Goal: Obtain resource: Download file/media

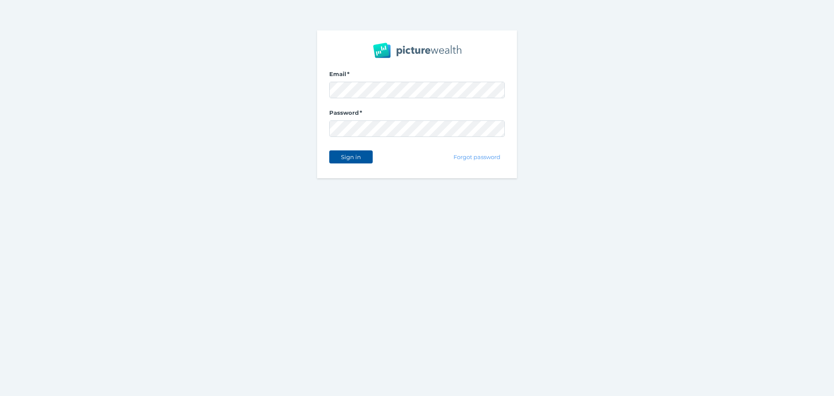
click at [350, 152] on button "Sign in" at bounding box center [350, 156] width 43 height 13
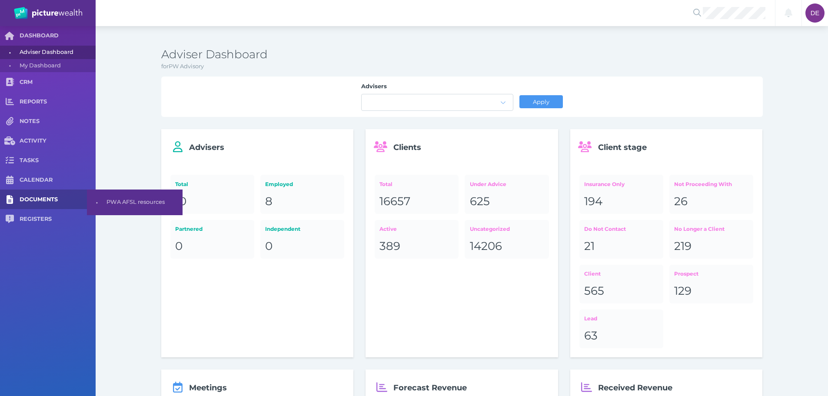
click at [38, 200] on span "DOCUMENTS" at bounding box center [58, 199] width 76 height 7
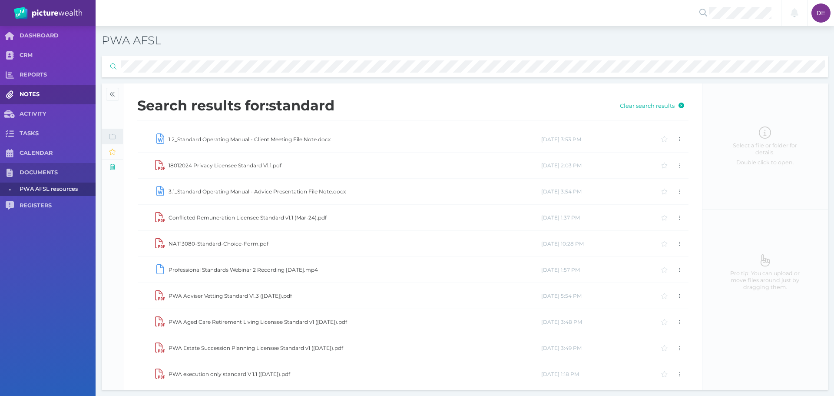
click at [83, 85] on div "DASHBOARD CRM REPORTS NOTES ACTIVITY TASKS CALENDAR DOCUMENTS • PWA AFSL resour…" at bounding box center [417, 211] width 834 height 370
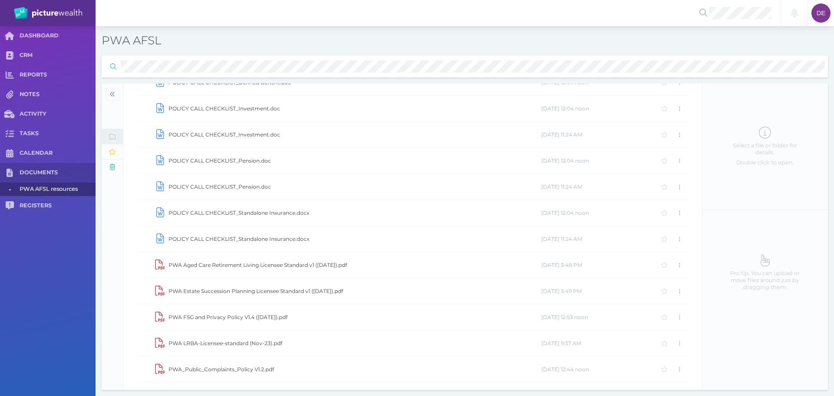
scroll to position [715, 0]
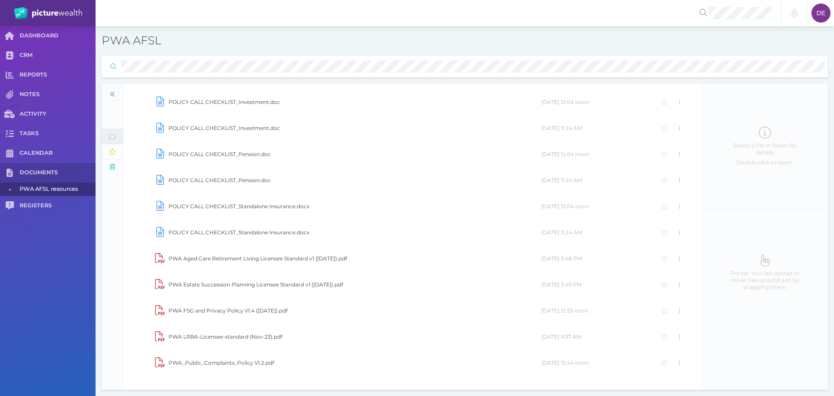
click at [43, 187] on span "PWA AFSL resources" at bounding box center [56, 188] width 73 height 13
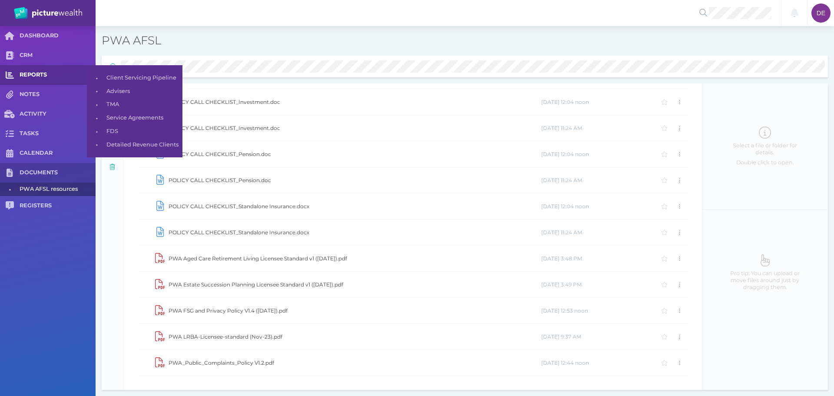
click at [41, 70] on div "DASHBOARD CRM REPORTS NOTES ACTIVITY TASKS CALENDAR DOCUMENTS • PWA AFSL resour…" at bounding box center [417, 211] width 834 height 370
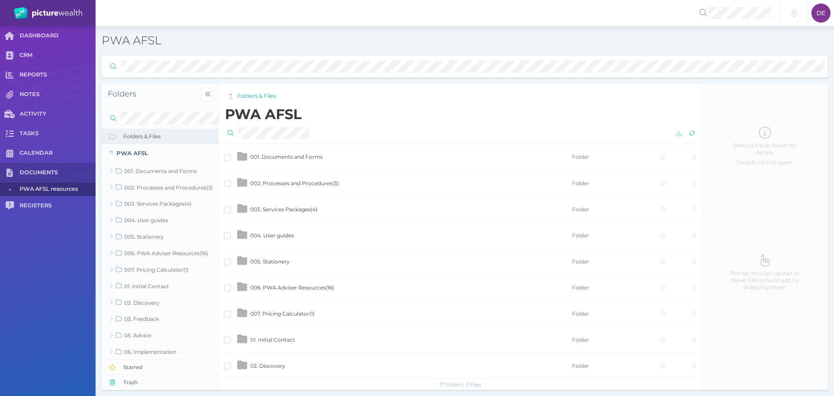
click at [307, 159] on span "001. Documents and Forms" at bounding box center [286, 156] width 73 height 7
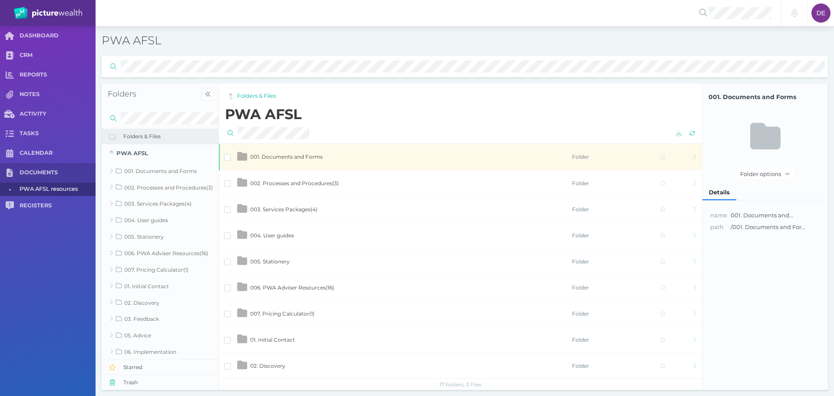
click at [308, 159] on span "001. Documents and Forms" at bounding box center [286, 156] width 73 height 7
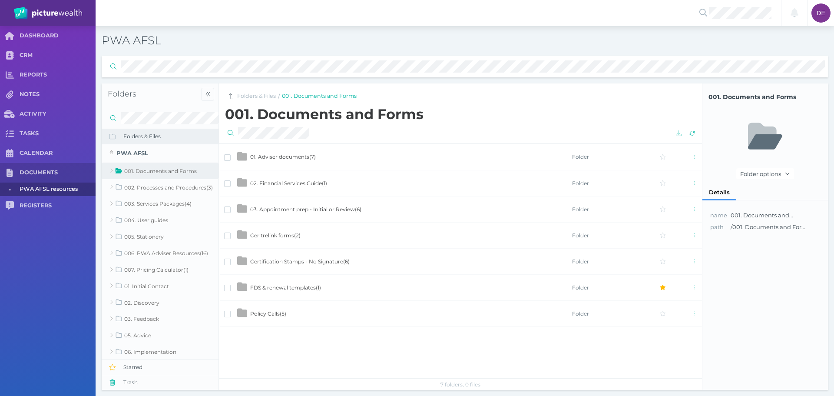
click at [292, 157] on span "01. Adviser documents ( 7 )" at bounding box center [283, 156] width 66 height 7
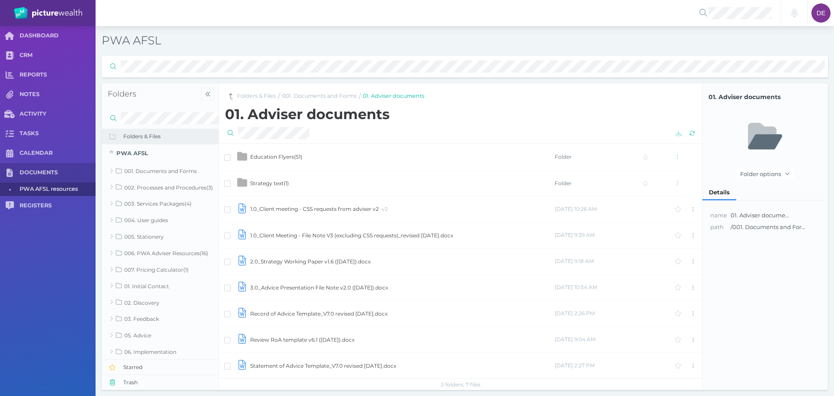
scroll to position [1, 0]
click at [272, 180] on span "Strategy text ( 1 )" at bounding box center [269, 182] width 39 height 7
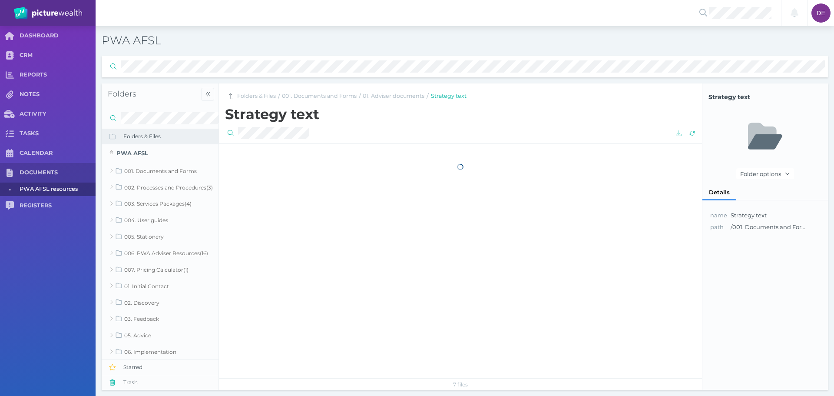
scroll to position [0, 0]
click at [340, 99] on link "001. Documents and Forms" at bounding box center [319, 96] width 75 height 8
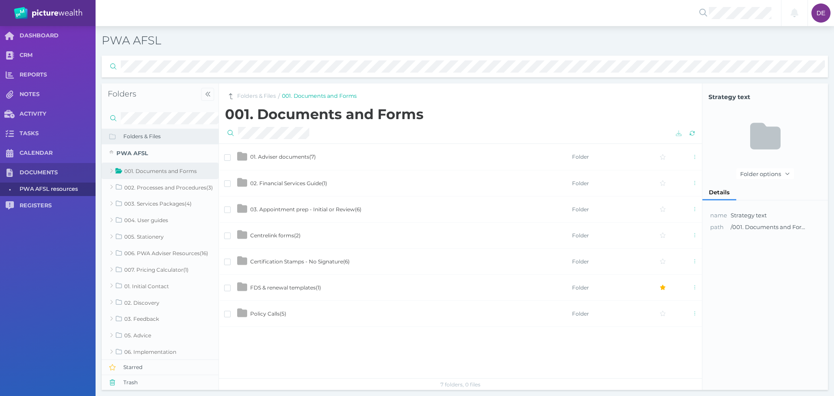
click at [284, 181] on span "02. Financial Services Guide ( 1 )" at bounding box center [288, 183] width 77 height 7
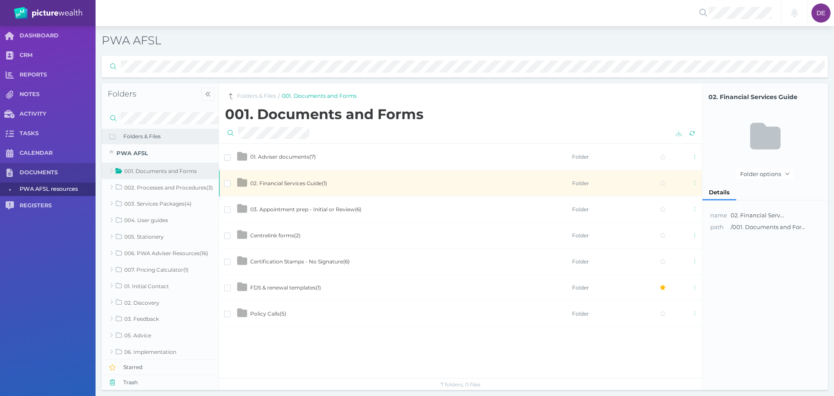
click at [284, 180] on span "02. Financial Services Guide ( 1 )" at bounding box center [288, 183] width 77 height 7
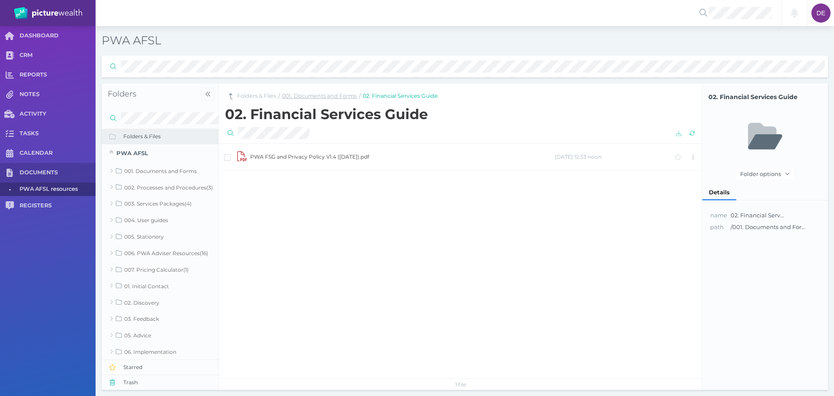
click at [344, 98] on link "001. Documents and Forms" at bounding box center [319, 96] width 75 height 8
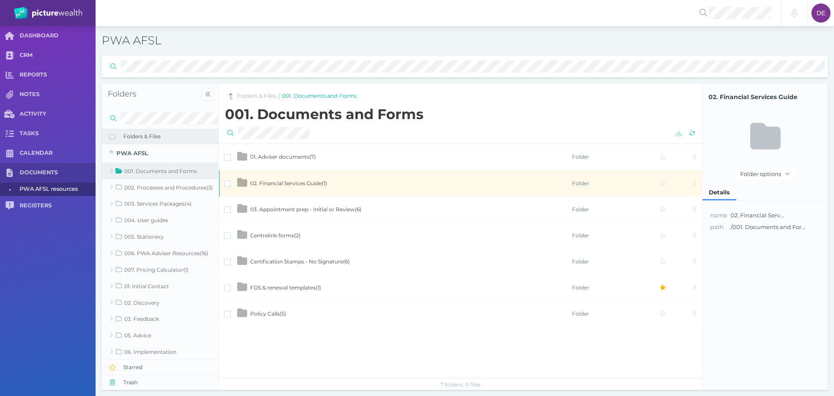
click at [285, 209] on span "03. Appointment prep - Initial or Review ( 6 )" at bounding box center [305, 209] width 111 height 7
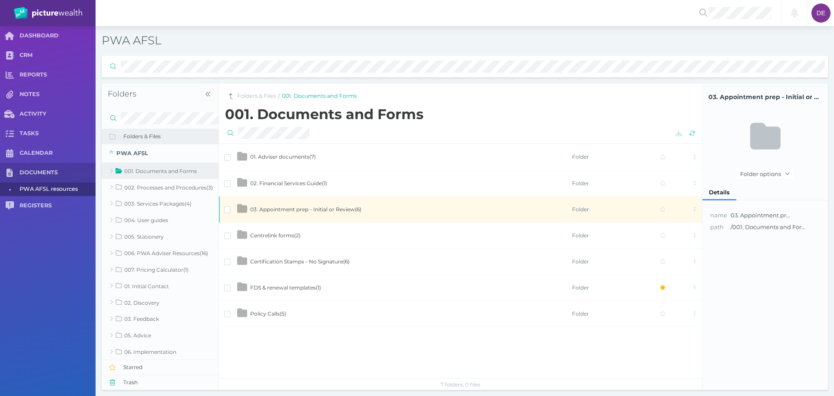
click at [285, 209] on span "03. Appointment prep - Initial or Review ( 6 )" at bounding box center [305, 209] width 111 height 7
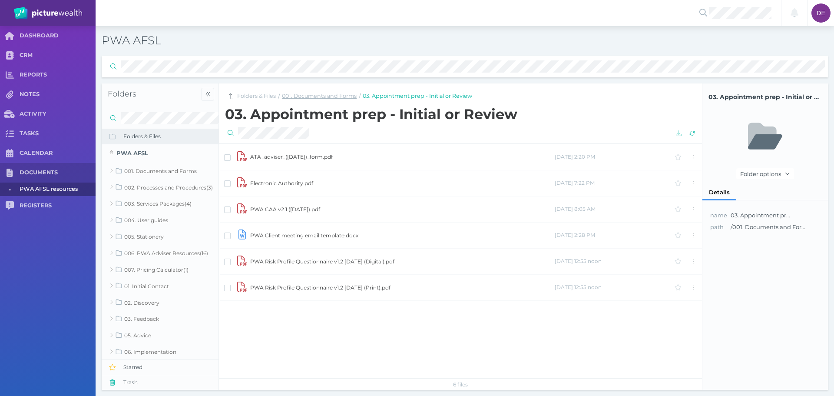
click at [344, 97] on link "001. Documents and Forms" at bounding box center [319, 96] width 75 height 8
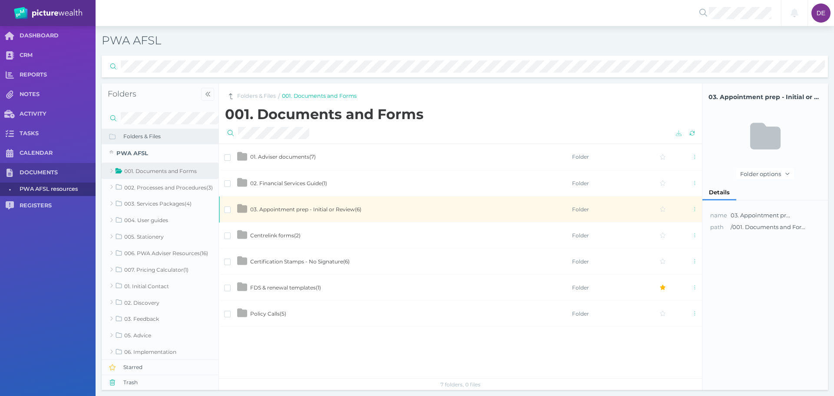
click at [278, 236] on span "Centrelink forms ( 2 )" at bounding box center [275, 235] width 50 height 7
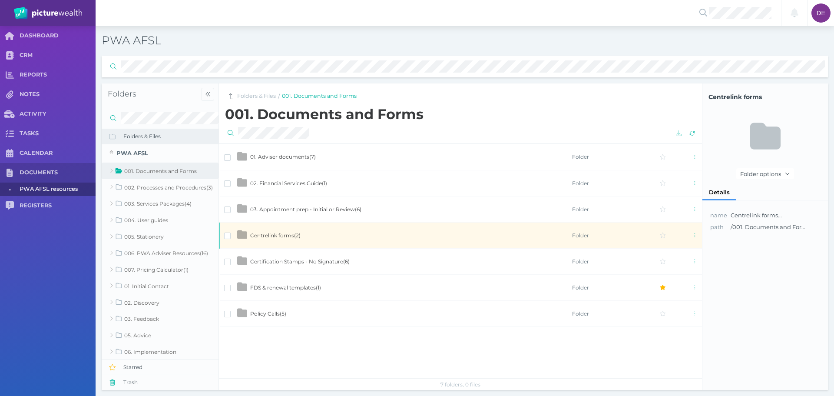
click at [279, 236] on span "Centrelink forms ( 2 )" at bounding box center [275, 235] width 50 height 7
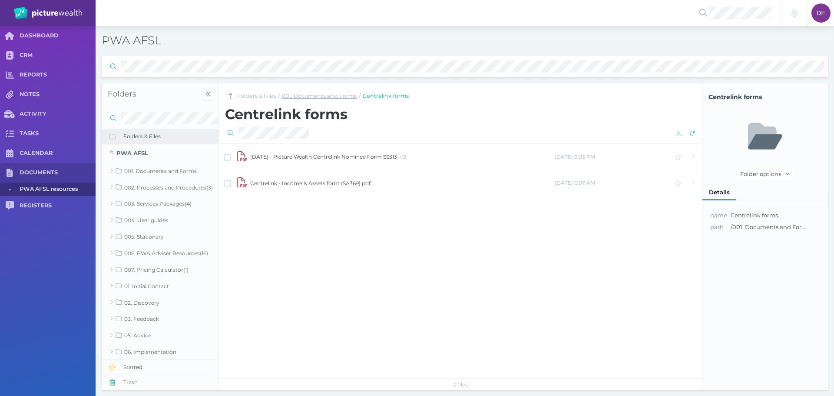
click at [318, 95] on link "001. Documents and Forms" at bounding box center [319, 96] width 75 height 8
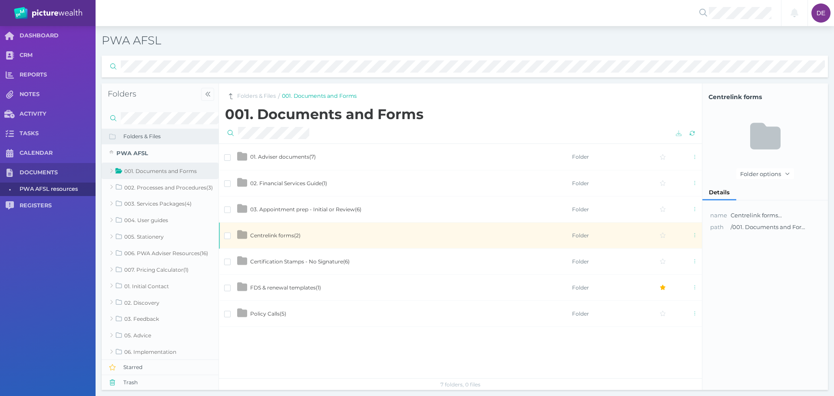
click at [283, 263] on span "Certification Stamps - No Signature ( 6 )" at bounding box center [299, 261] width 99 height 7
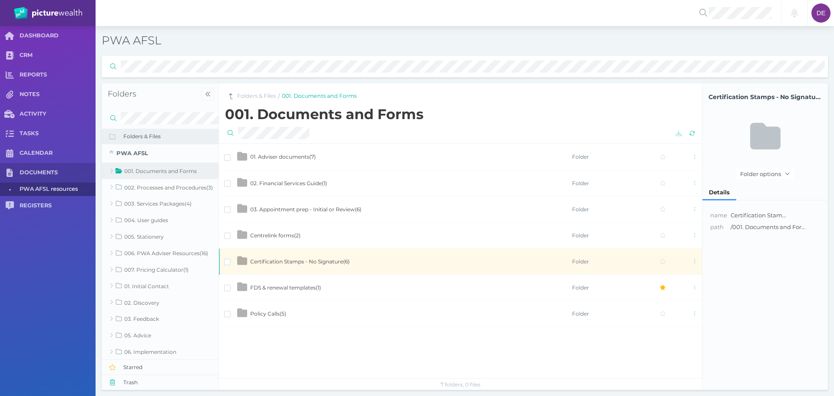
click at [283, 263] on span "Certification Stamps - No Signature ( 6 )" at bounding box center [299, 261] width 99 height 7
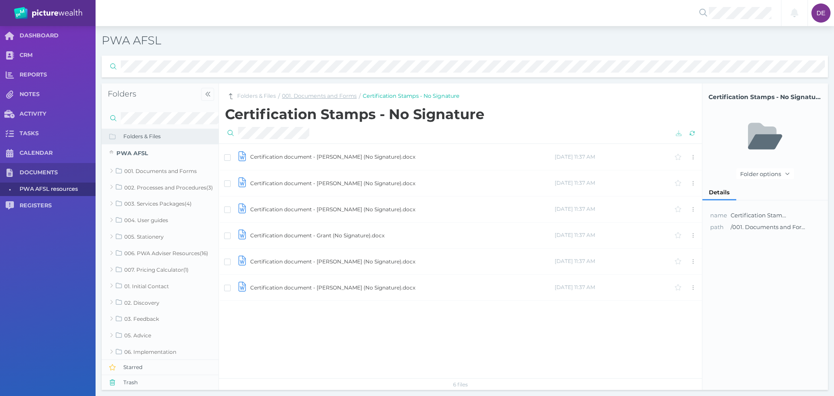
click at [334, 96] on link "001. Documents and Forms" at bounding box center [319, 96] width 75 height 8
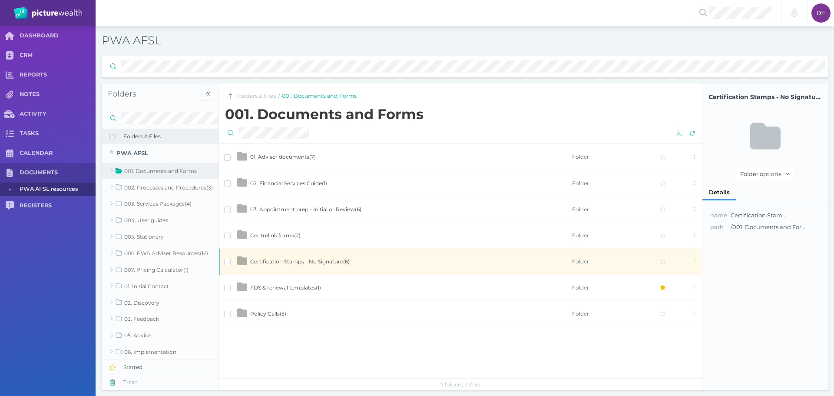
click at [300, 93] on link "001. Documents and Forms" at bounding box center [319, 96] width 75 height 8
click at [360, 344] on div "01. Adviser documents ( 7 ) Folder 02. Financial Services Guide ( 1 ) Folder 03…" at bounding box center [460, 260] width 483 height 235
click at [252, 92] on link "Folders & Files" at bounding box center [256, 96] width 39 height 8
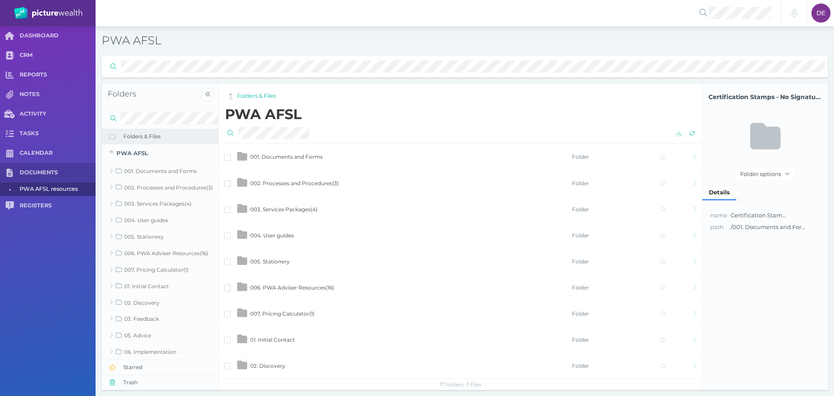
click at [286, 183] on span "002. Processes and Procedures ( 3 )" at bounding box center [294, 183] width 89 height 7
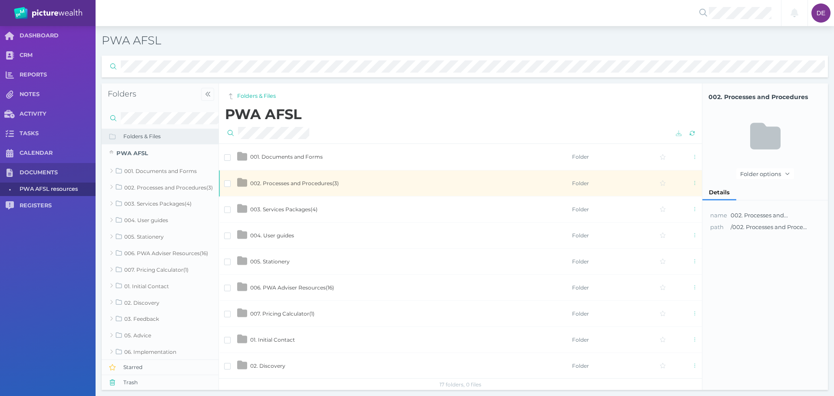
click at [286, 183] on span "002. Processes and Procedures ( 3 )" at bounding box center [294, 183] width 89 height 7
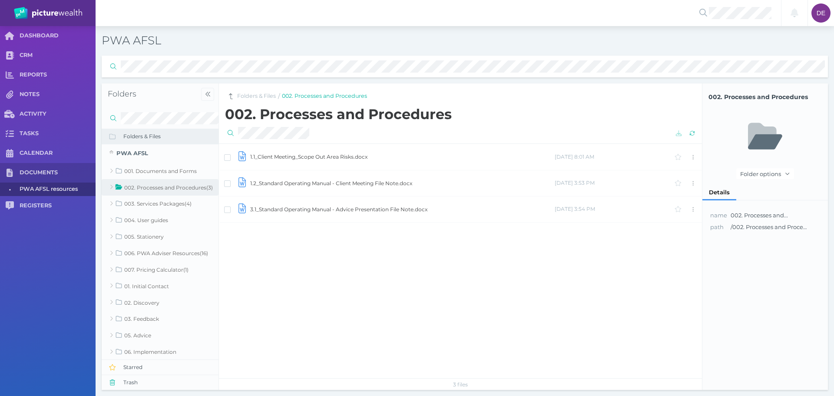
click at [313, 182] on td "1.2_Standard Operating Manual - Client Meeting File Note.docx" at bounding box center [402, 183] width 305 height 26
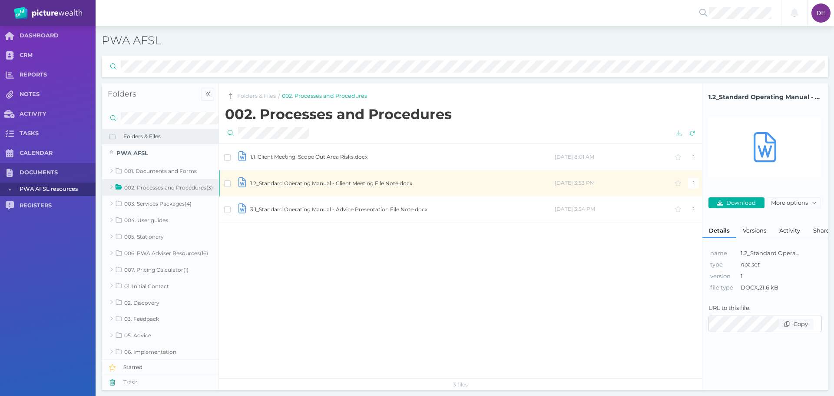
click at [313, 182] on td "1.2_Standard Operating Manual - Client Meeting File Note.docx" at bounding box center [402, 183] width 305 height 26
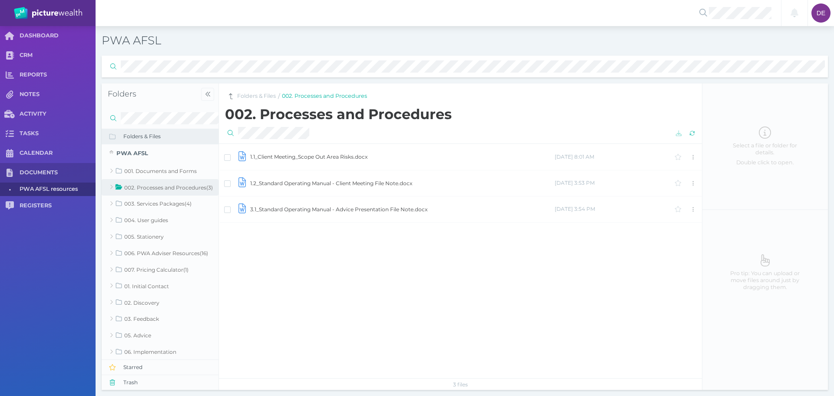
click at [338, 180] on td "1.2_Standard Operating Manual - Client Meeting File Note.docx" at bounding box center [402, 183] width 305 height 26
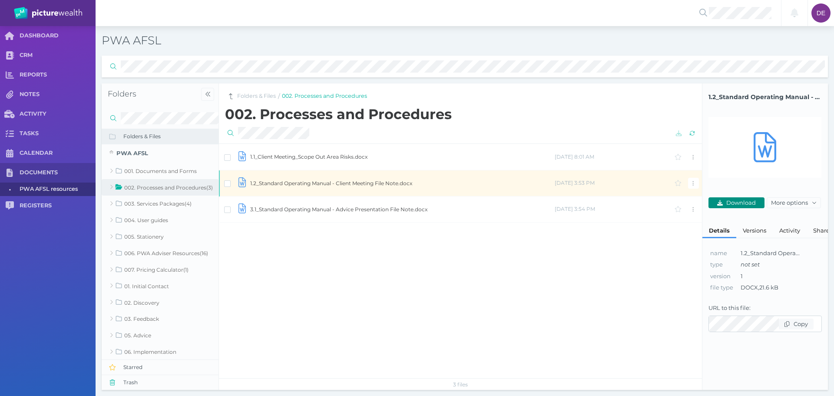
click at [740, 198] on button "Download" at bounding box center [737, 202] width 56 height 11
drag, startPoint x: 473, startPoint y: 263, endPoint x: 457, endPoint y: 260, distance: 15.9
click at [473, 263] on div "1.1_Client Meeting_Scope Out Area Risks.docx [DATE] 8:01 AM 1.2_Standard Operat…" at bounding box center [460, 260] width 483 height 235
click at [318, 95] on link "002. Processes and Procedures" at bounding box center [324, 96] width 85 height 8
click at [252, 93] on link "Folders & Files" at bounding box center [256, 96] width 39 height 8
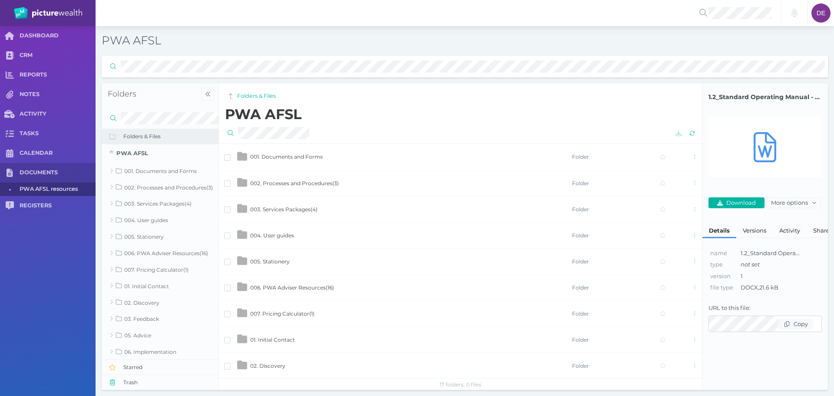
click at [272, 211] on span "003. Services Packages ( 4 )" at bounding box center [283, 209] width 67 height 7
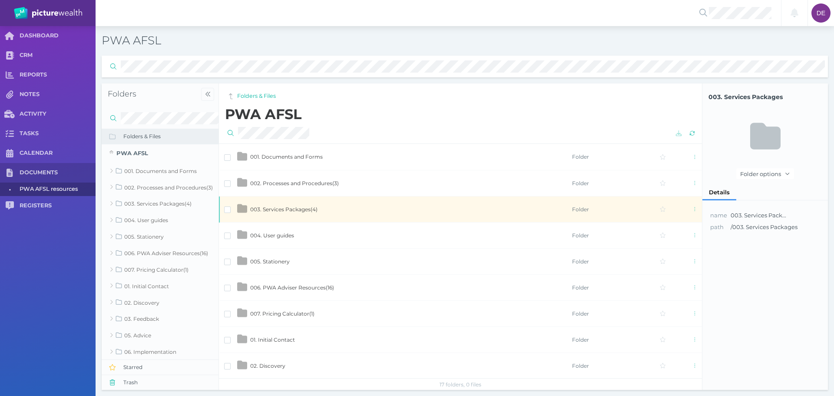
click at [274, 209] on span "003. Services Packages ( 4 )" at bounding box center [283, 209] width 67 height 7
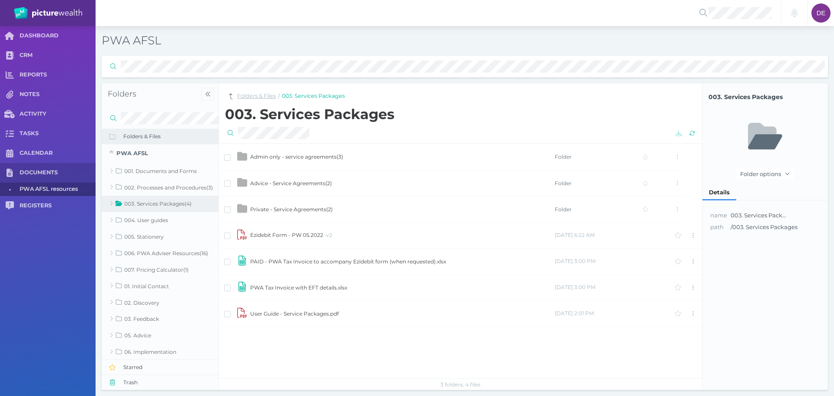
click at [260, 93] on link "Folders & Files" at bounding box center [256, 96] width 39 height 8
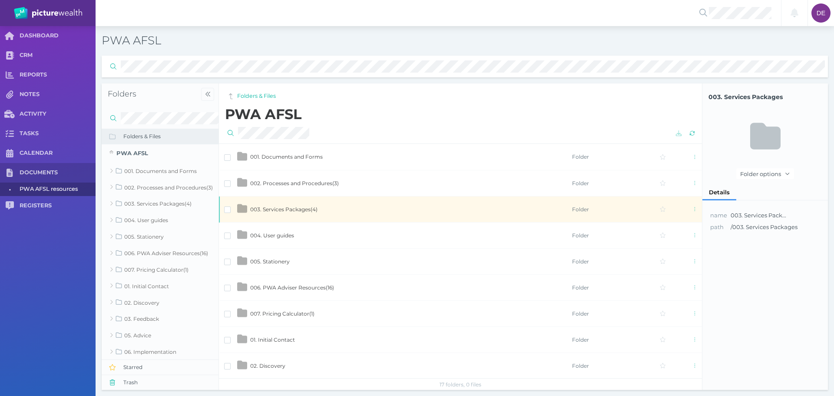
click at [278, 235] on span "004. User guides" at bounding box center [272, 235] width 44 height 7
click at [278, 233] on span "004. User guides" at bounding box center [272, 235] width 44 height 7
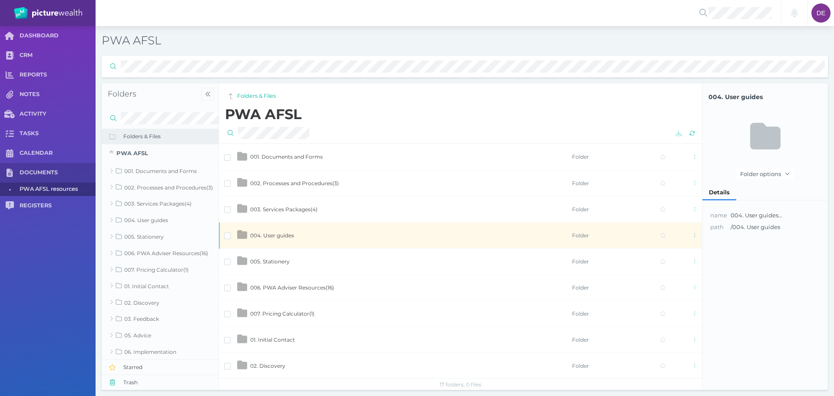
click at [292, 232] on span "004. User guides" at bounding box center [272, 235] width 44 height 7
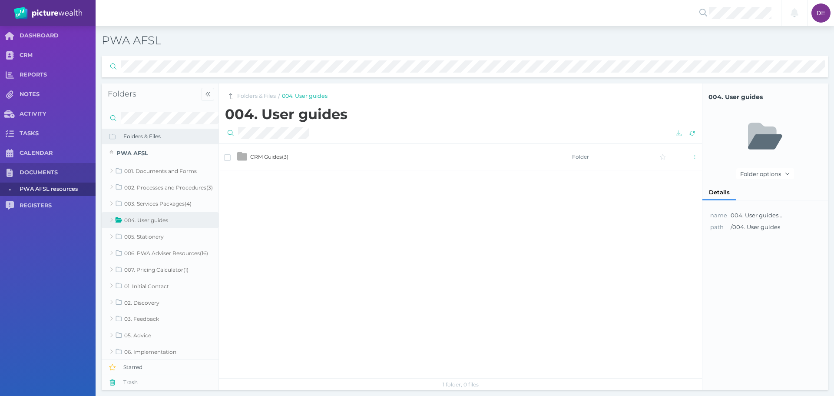
click at [280, 158] on span "CRM Guides ( 3 )" at bounding box center [269, 156] width 38 height 7
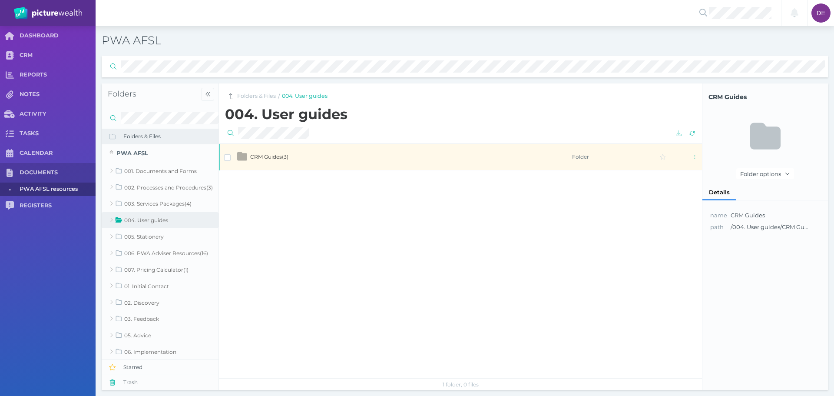
click at [280, 158] on span "CRM Guides ( 3 )" at bounding box center [269, 156] width 38 height 7
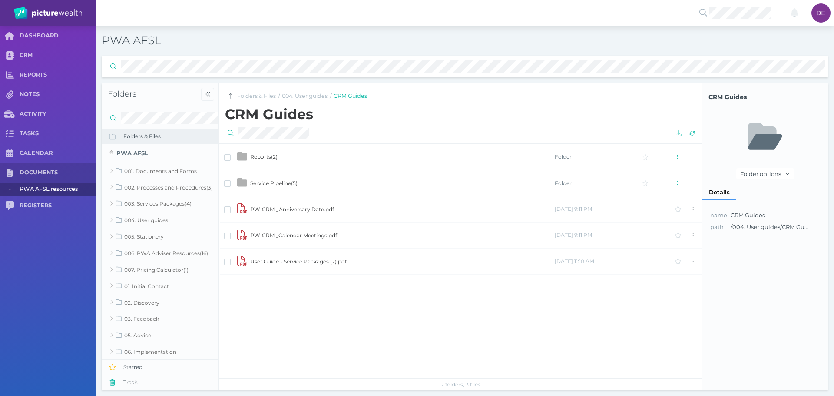
click at [272, 157] on span "Reports ( 2 )" at bounding box center [263, 156] width 27 height 7
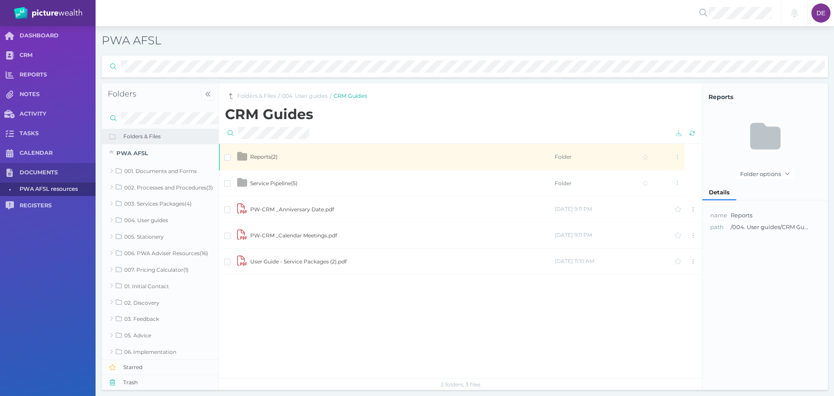
click at [272, 157] on span "Reports ( 2 )" at bounding box center [263, 156] width 27 height 7
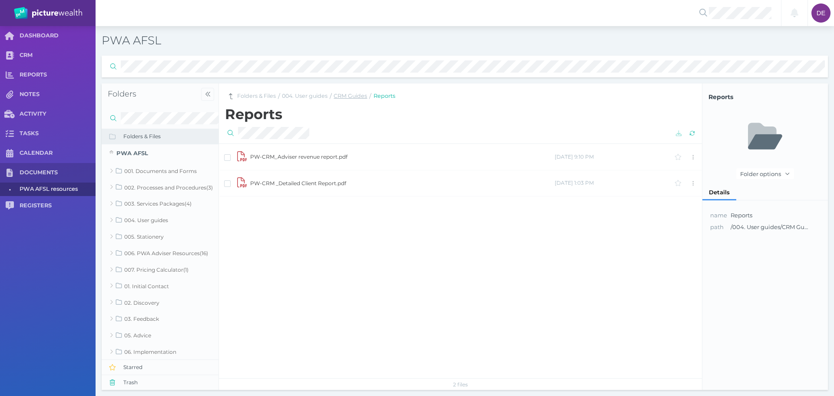
click at [352, 95] on link "CRM Guides" at bounding box center [350, 96] width 33 height 8
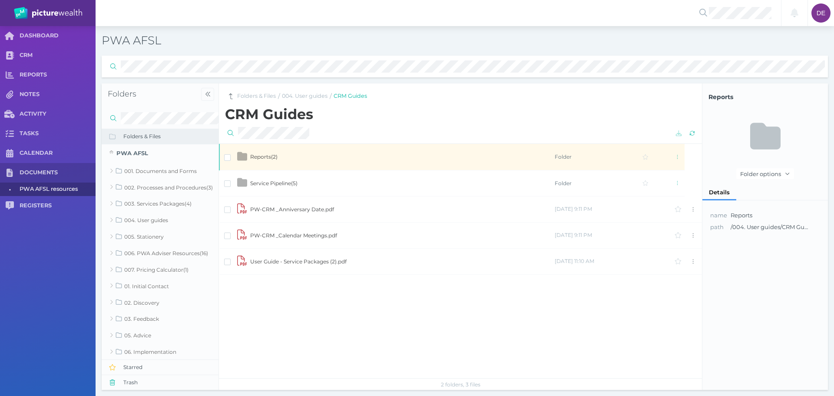
click at [270, 178] on td "Service Pipeline ( 5 )" at bounding box center [402, 183] width 305 height 26
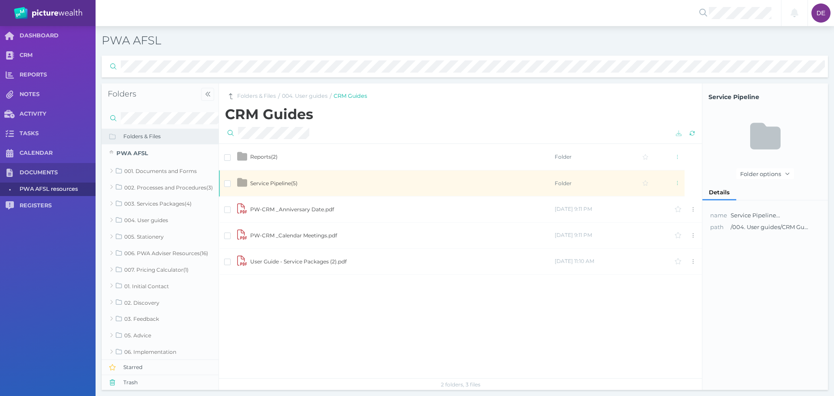
click at [270, 178] on td "Service Pipeline ( 5 )" at bounding box center [402, 183] width 305 height 26
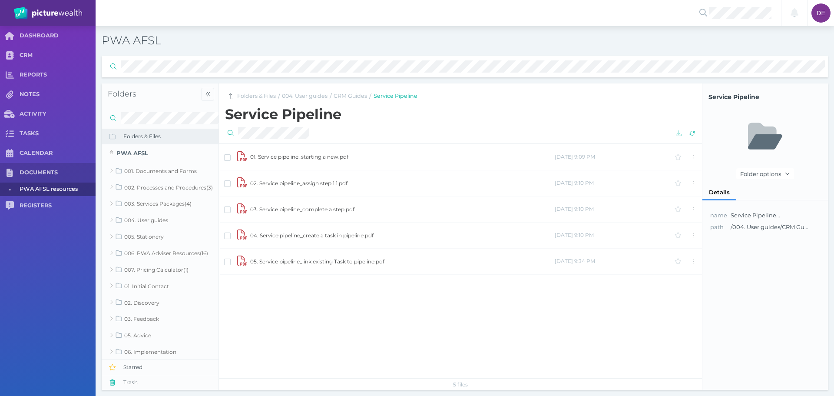
click at [277, 94] on nav "Folders & Files / 004. User guides / CRM Guides / Service Pipeline" at bounding box center [460, 94] width 483 height 23
click at [264, 94] on link "Folders & Files" at bounding box center [256, 96] width 39 height 8
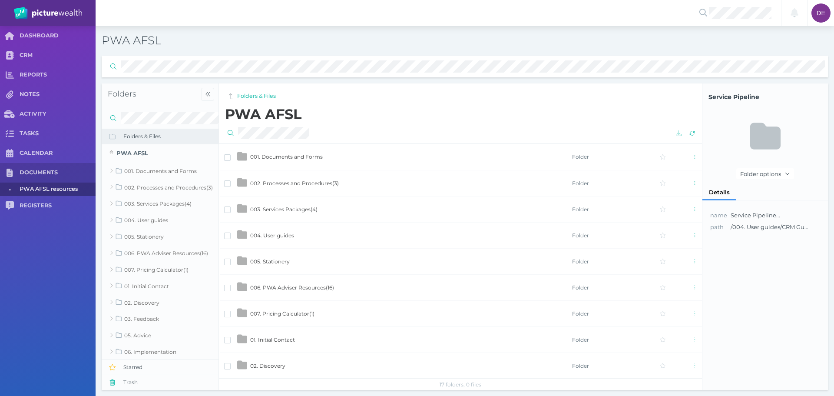
click at [266, 258] on span "005. Stationery" at bounding box center [270, 261] width 40 height 7
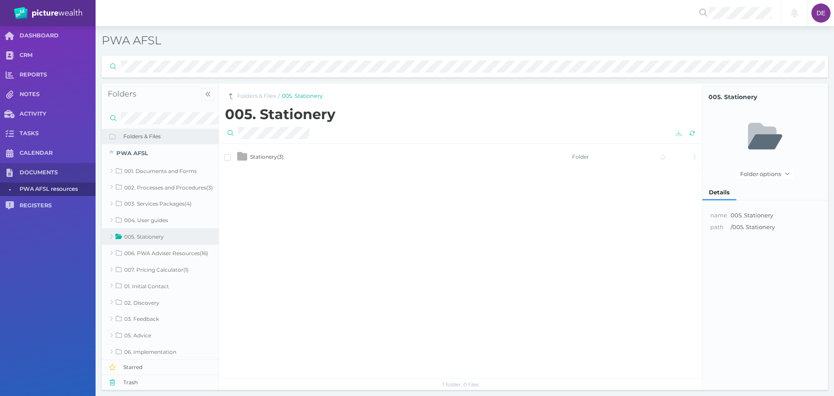
click at [263, 156] on span "Stationery ( 3 )" at bounding box center [266, 156] width 33 height 7
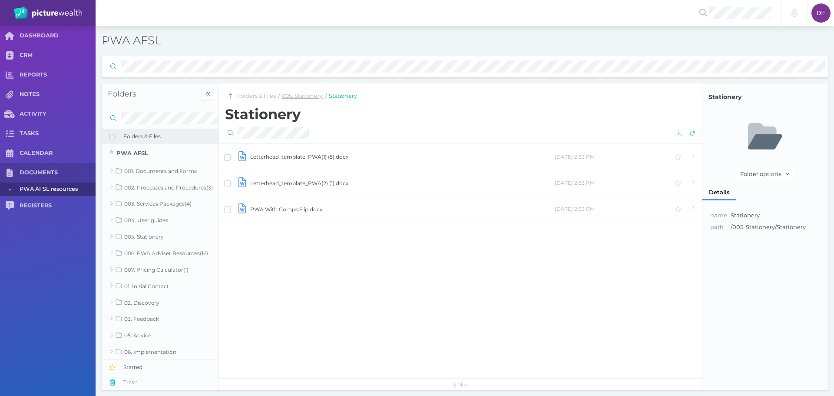
click at [289, 93] on link "005. Stationery" at bounding box center [302, 96] width 41 height 8
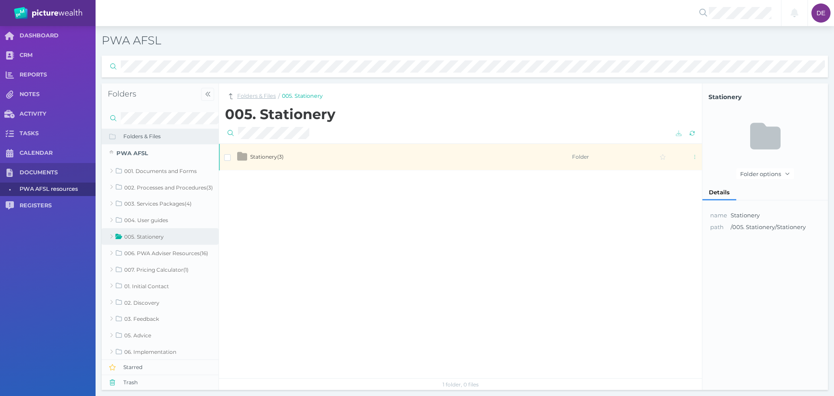
click at [248, 94] on link "Folders & Files" at bounding box center [256, 96] width 39 height 8
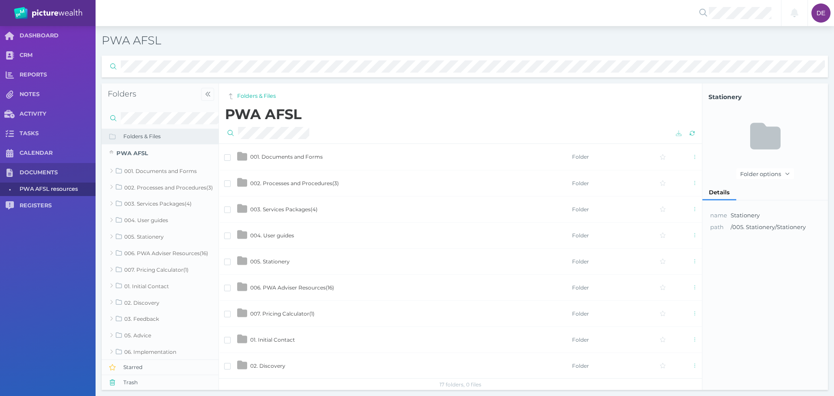
click at [261, 289] on span "006. PWA Adviser Resources ( 16 )" at bounding box center [292, 287] width 84 height 7
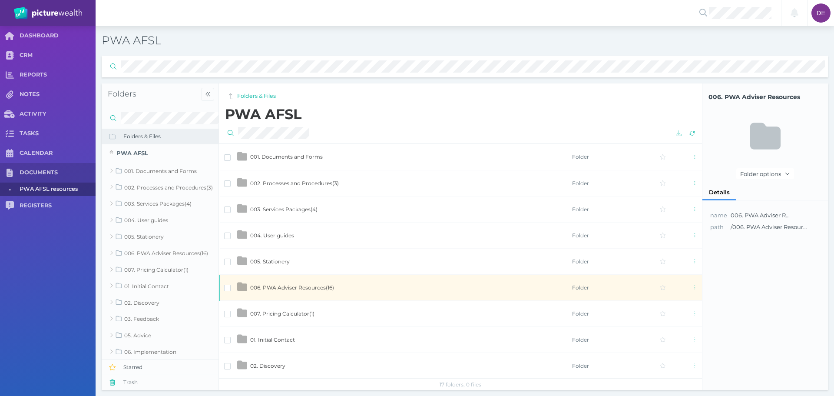
click at [261, 289] on span "006. PWA Adviser Resources ( 16 )" at bounding box center [292, 287] width 84 height 7
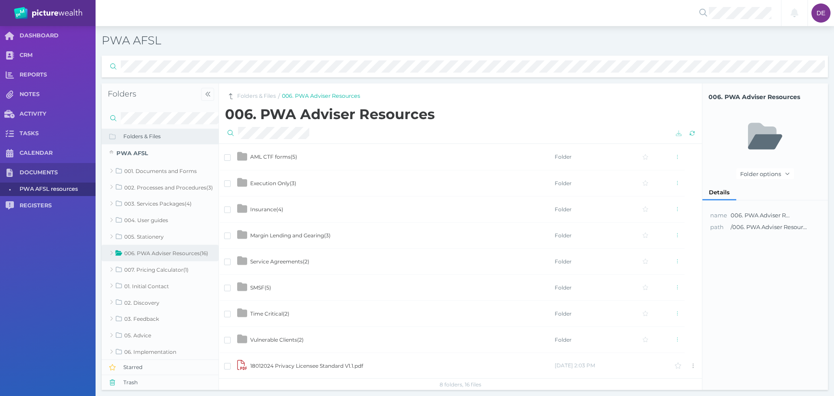
click at [276, 155] on span "AML CTF forms ( 5 )" at bounding box center [273, 156] width 47 height 7
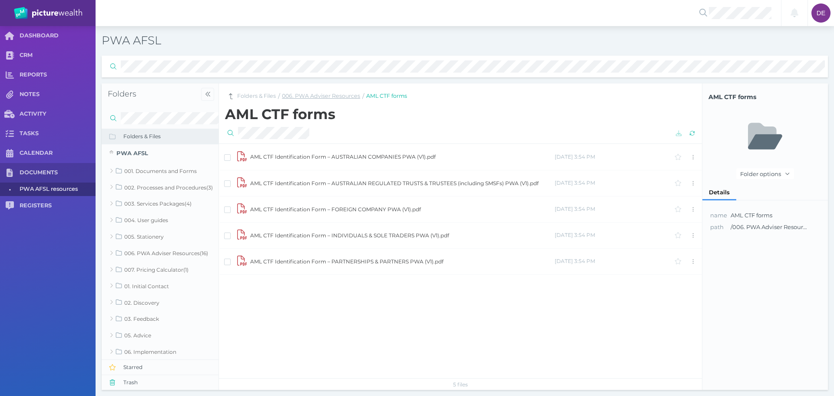
click at [333, 96] on link "006. PWA Adviser Resources" at bounding box center [321, 96] width 78 height 8
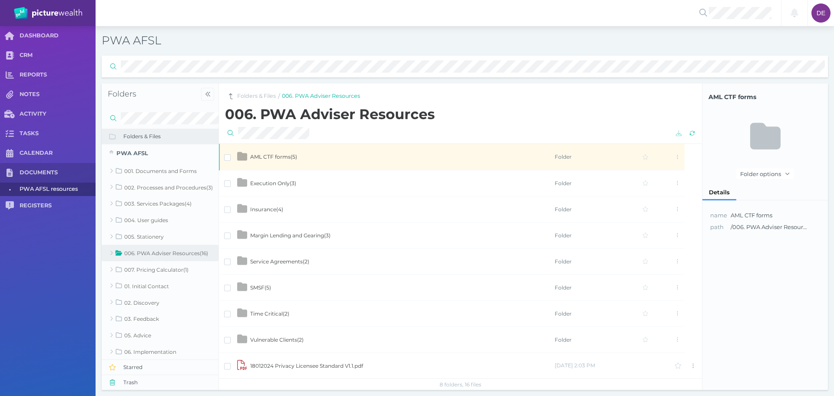
click at [284, 182] on span "Execution Only ( 3 )" at bounding box center [273, 183] width 46 height 7
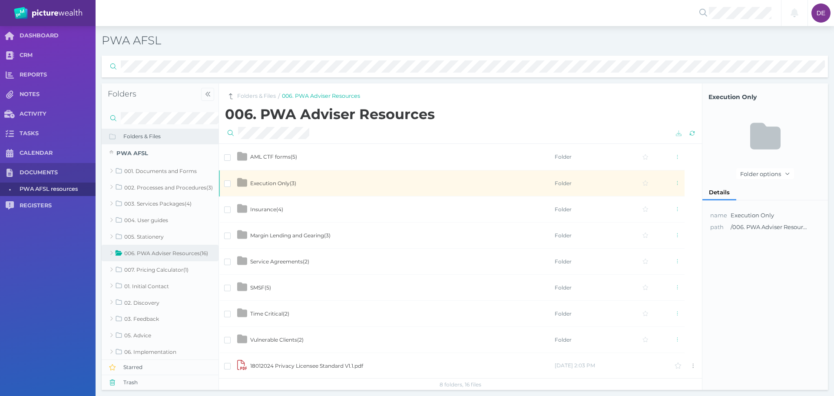
click at [284, 182] on span "Execution Only ( 3 )" at bounding box center [273, 183] width 46 height 7
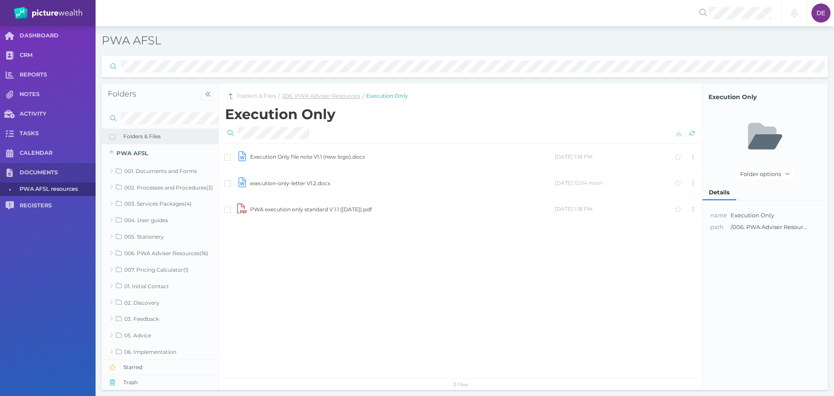
click at [325, 94] on link "006. PWA Adviser Resources" at bounding box center [321, 96] width 78 height 8
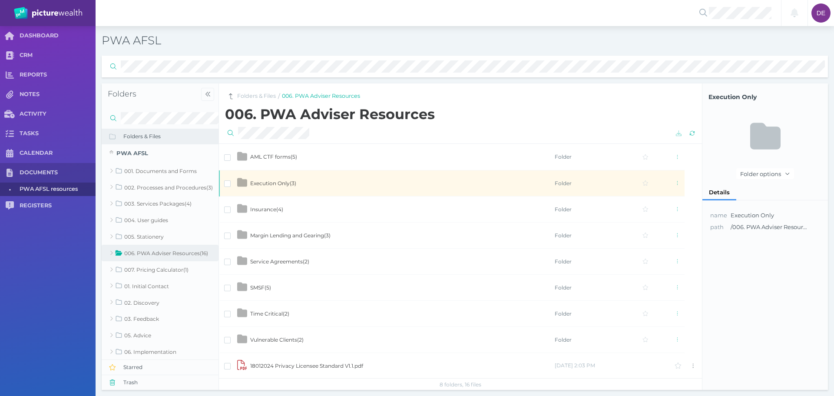
click at [273, 211] on span "Insurance ( 4 )" at bounding box center [266, 209] width 33 height 7
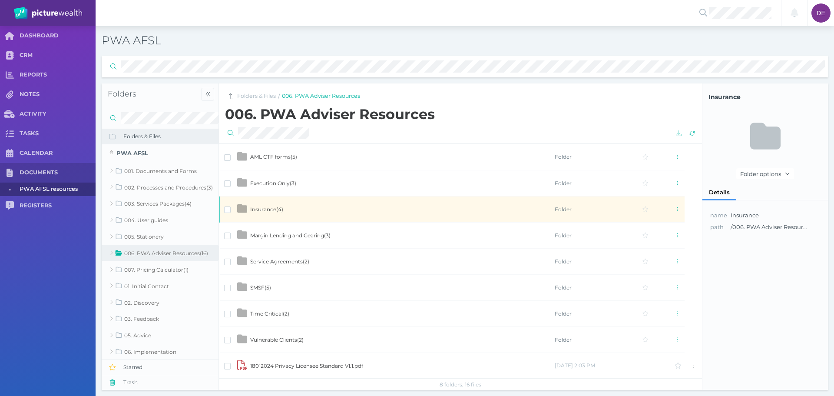
click at [273, 211] on span "Insurance ( 4 )" at bounding box center [266, 209] width 33 height 7
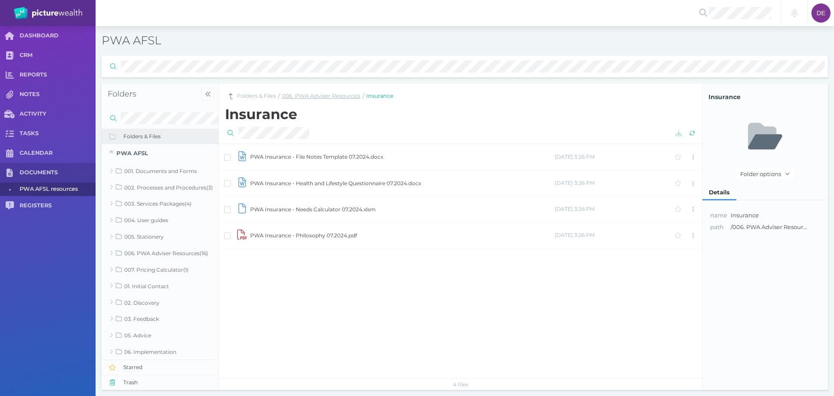
click at [318, 96] on link "006. PWA Adviser Resources" at bounding box center [321, 96] width 78 height 8
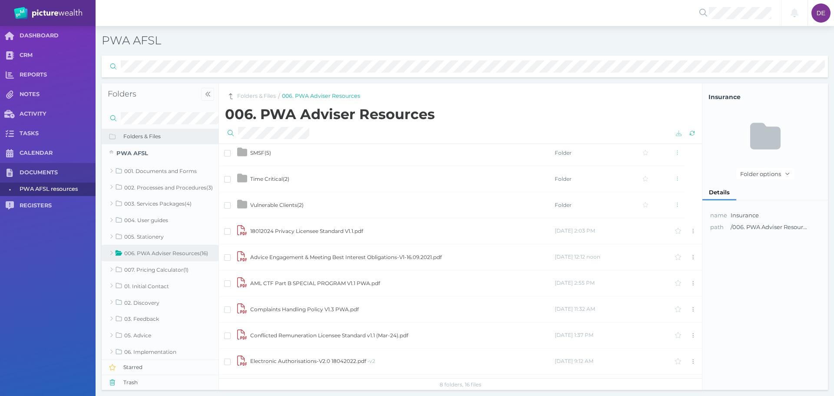
scroll to position [174, 0]
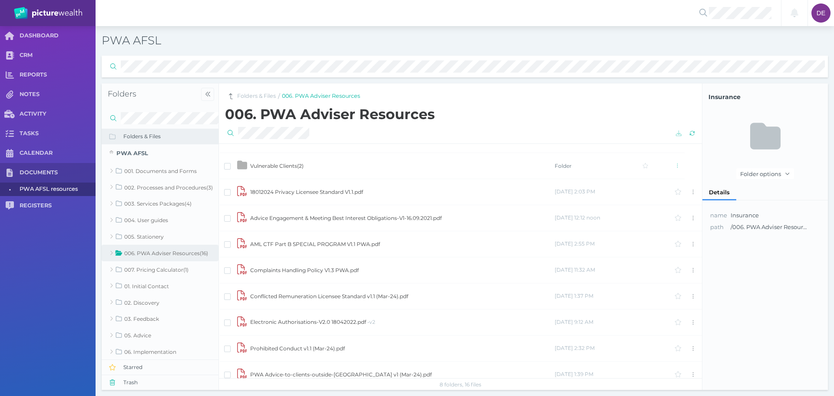
click at [320, 215] on td "Advice Engagement & Meeting Best Interest Obligations-V1-16.09.2021.pdf" at bounding box center [402, 218] width 305 height 26
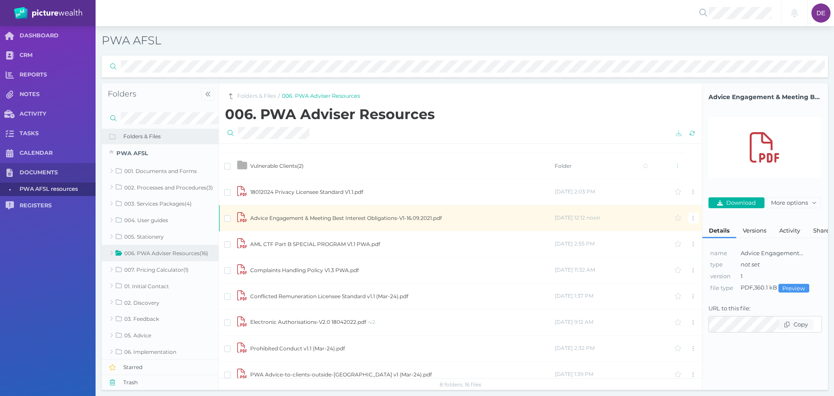
click at [285, 217] on td "Advice Engagement & Meeting Best Interest Obligations-V1-16.09.2021.pdf" at bounding box center [402, 218] width 305 height 26
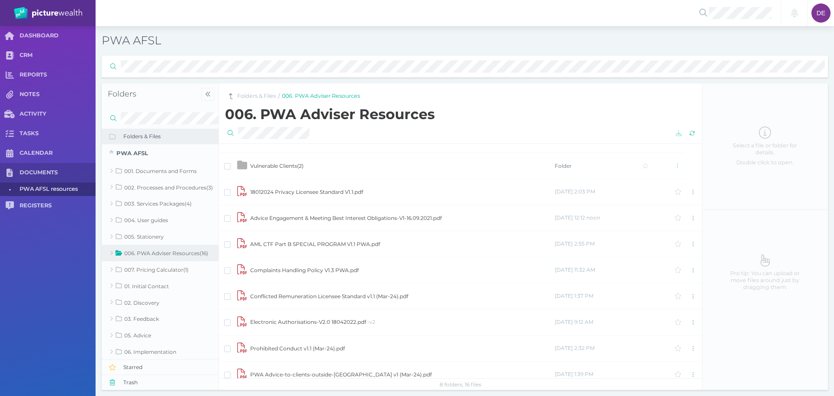
click at [285, 216] on td "Advice Engagement & Meeting Best Interest Obligations-V1-16.09.2021.pdf" at bounding box center [402, 218] width 305 height 26
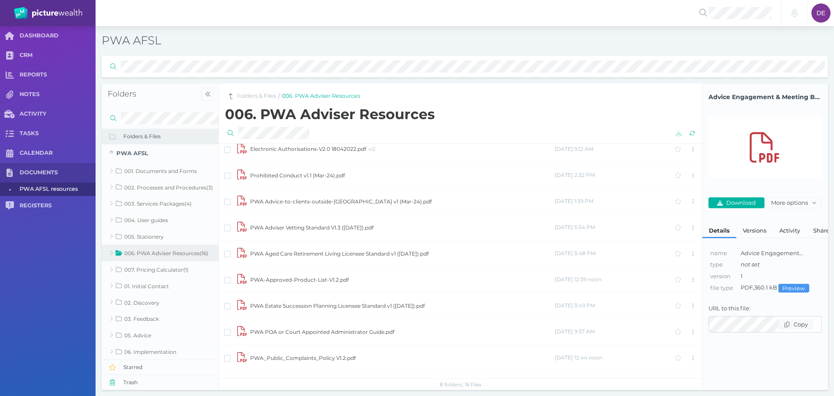
scroll to position [348, 0]
click at [327, 223] on td "PWA Adviser Vetting Standard V1.3 ([DATE]).pdf" at bounding box center [402, 226] width 305 height 26
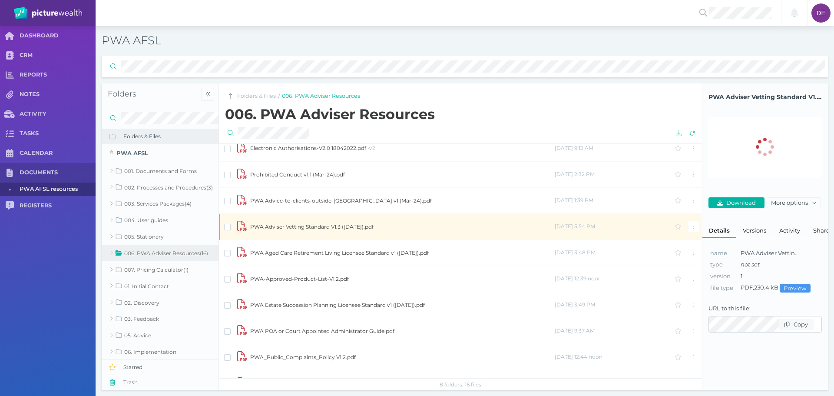
drag, startPoint x: 331, startPoint y: 225, endPoint x: 328, endPoint y: 229, distance: 4.9
click at [331, 224] on td "PWA Adviser Vetting Standard V1.3 ([DATE]).pdf" at bounding box center [402, 226] width 305 height 26
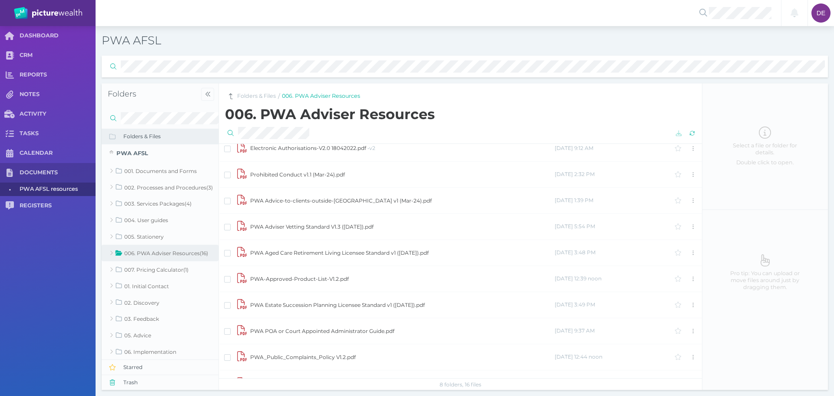
click at [305, 227] on td "PWA Adviser Vetting Standard V1.3 ([DATE]).pdf" at bounding box center [402, 226] width 305 height 26
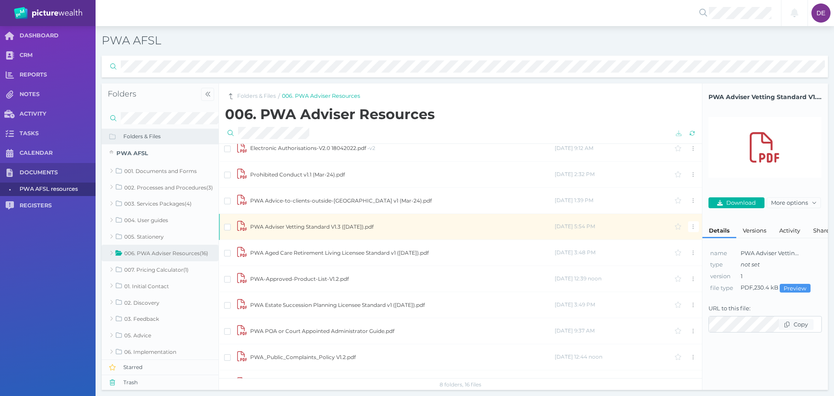
click at [305, 227] on td "PWA Adviser Vetting Standard V1.3 ([DATE]).pdf" at bounding box center [402, 226] width 305 height 26
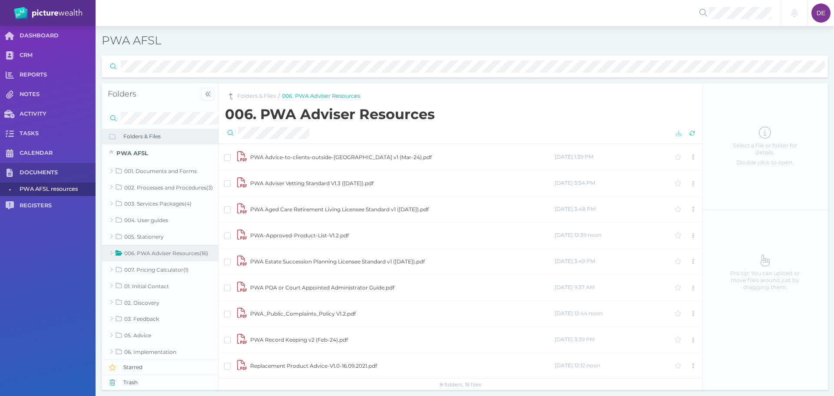
scroll to position [392, 0]
click at [313, 96] on link "006. PWA Adviser Resources" at bounding box center [321, 96] width 78 height 8
click at [258, 94] on link "Folders & Files" at bounding box center [256, 96] width 39 height 8
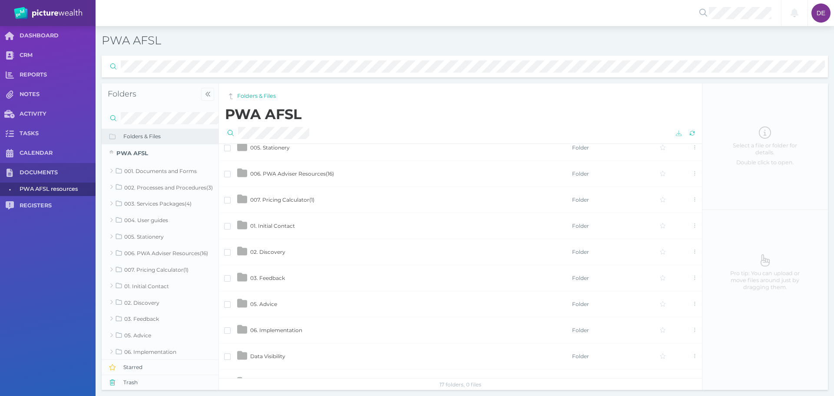
scroll to position [130, 0]
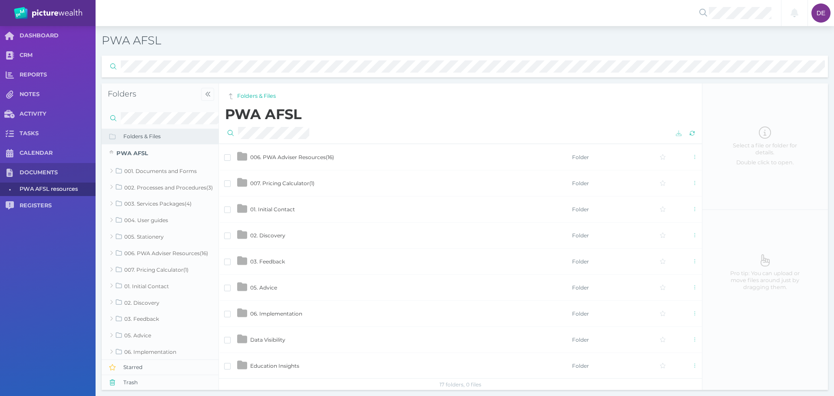
click at [267, 287] on span "05. Advice" at bounding box center [263, 287] width 27 height 7
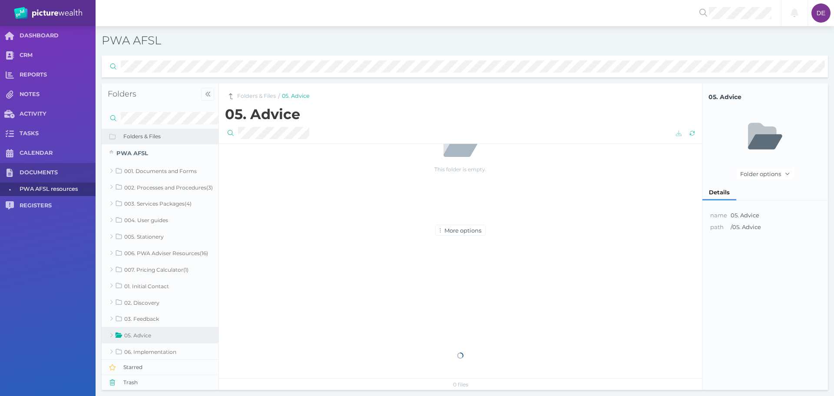
scroll to position [0, 0]
click at [272, 95] on link "Folders & Files" at bounding box center [256, 96] width 39 height 8
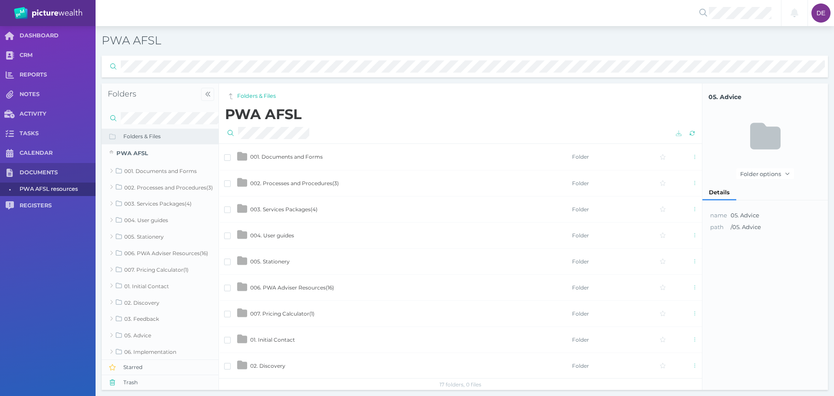
click at [275, 209] on span "003. Services Packages ( 4 )" at bounding box center [283, 209] width 67 height 7
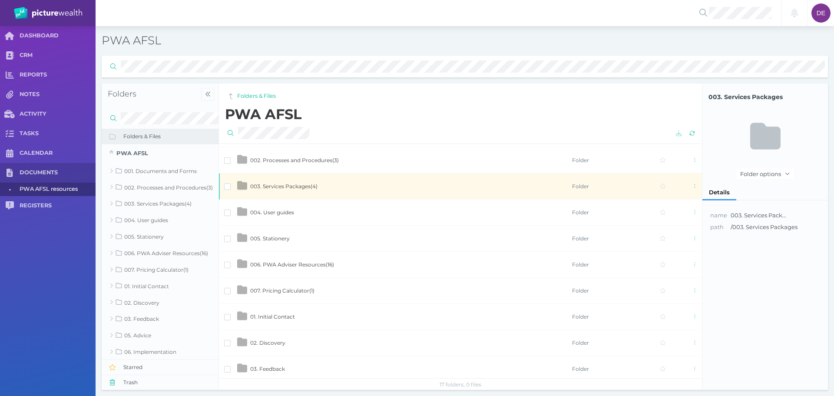
scroll to position [43, 0]
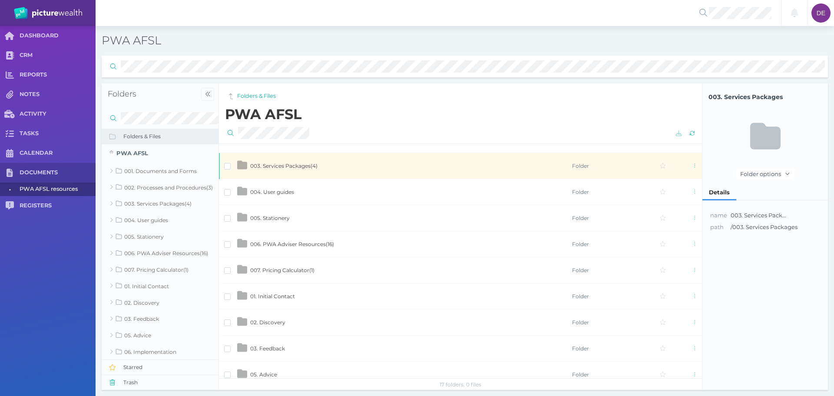
click at [288, 268] on span "007. Pricing Calculator ( 1 )" at bounding box center [282, 270] width 64 height 7
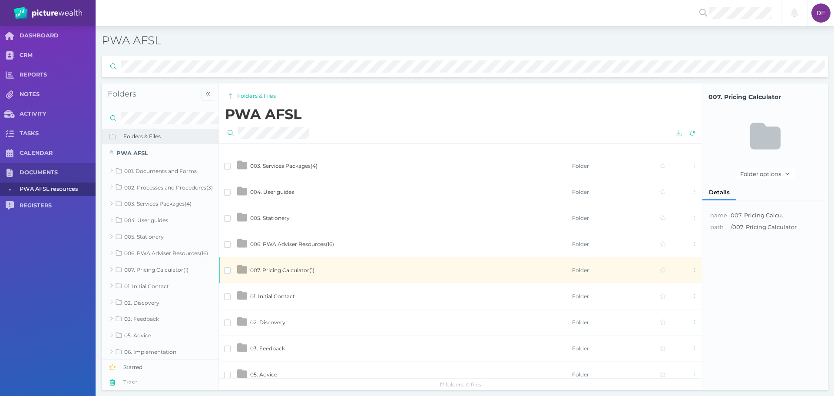
click at [288, 268] on span "007. Pricing Calculator ( 1 )" at bounding box center [282, 270] width 64 height 7
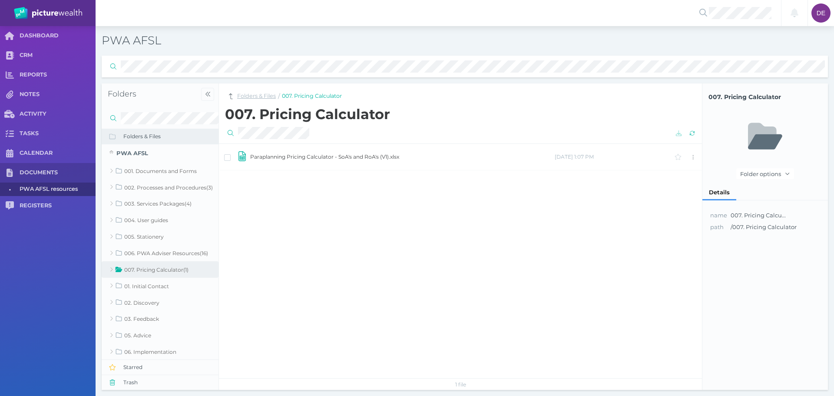
click at [254, 94] on link "Folders & Files" at bounding box center [256, 96] width 39 height 8
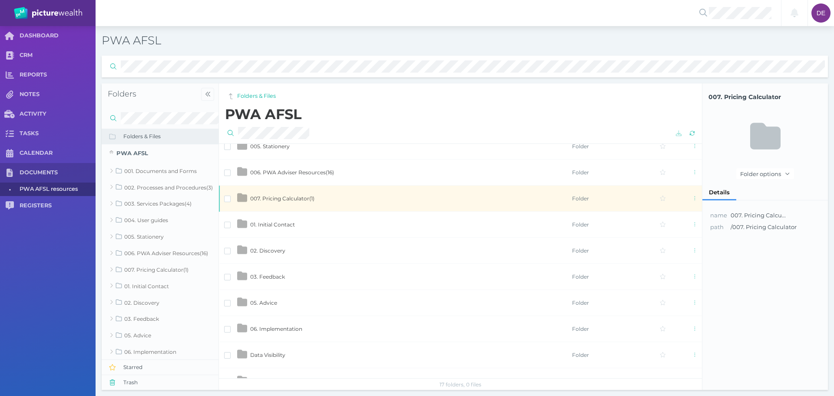
scroll to position [130, 0]
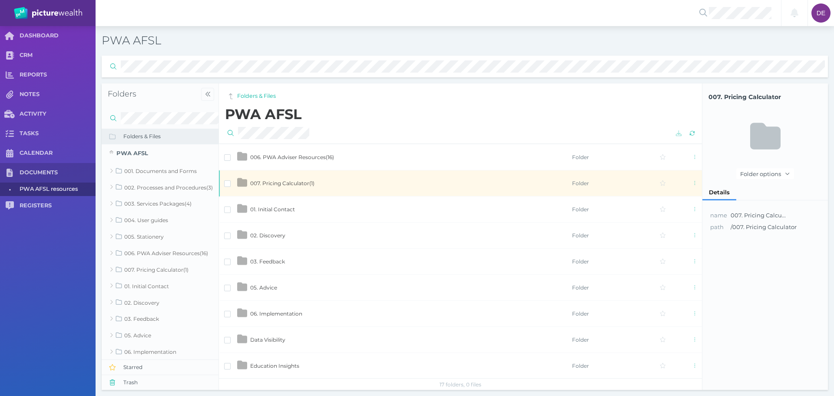
click at [282, 210] on span "01. Initial Contact" at bounding box center [272, 209] width 45 height 7
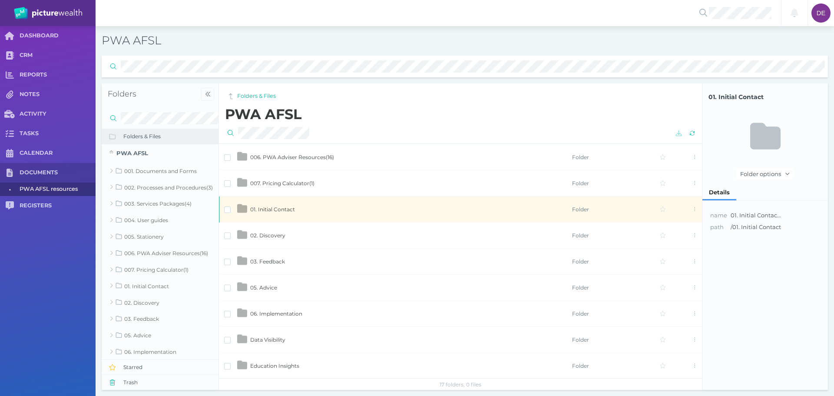
click at [282, 210] on span "01. Initial Contact" at bounding box center [272, 209] width 45 height 7
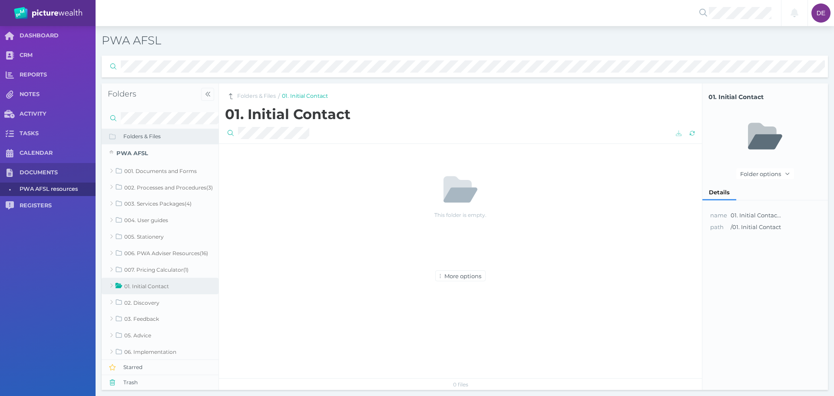
scroll to position [0, 0]
click at [261, 97] on link "Folders & Files" at bounding box center [256, 96] width 39 height 8
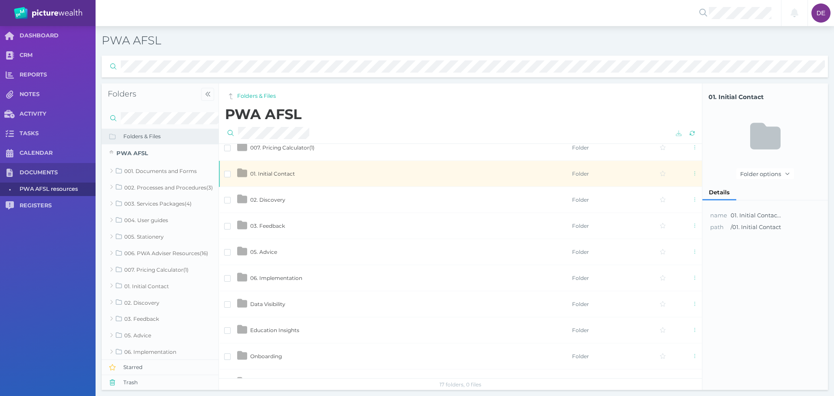
scroll to position [174, 0]
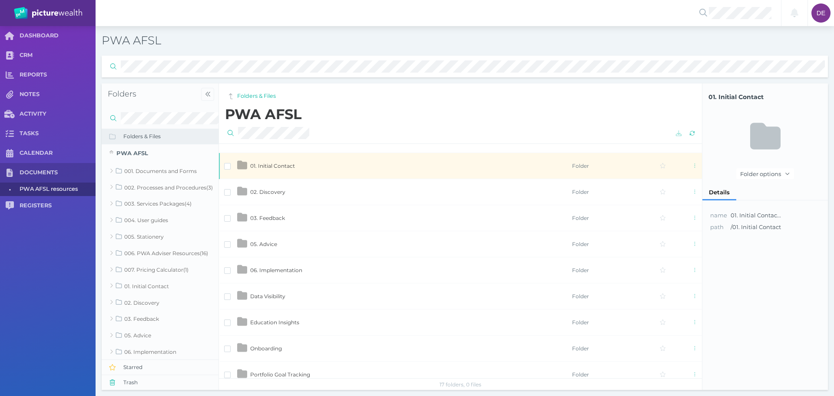
click at [267, 192] on span "02. Discovery" at bounding box center [267, 192] width 35 height 7
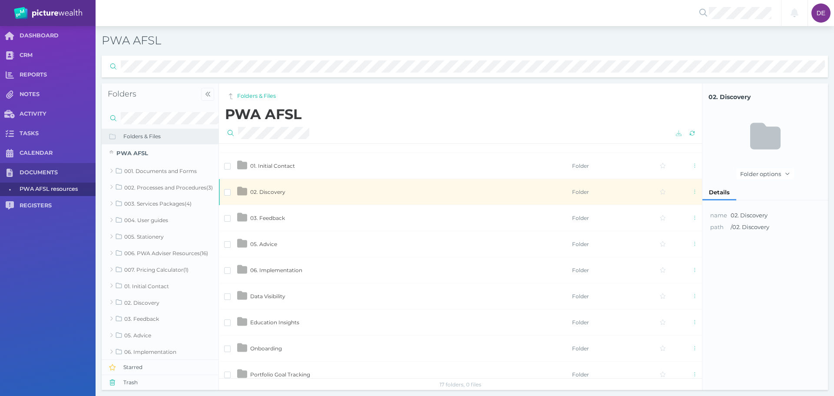
click at [267, 192] on span "02. Discovery" at bounding box center [267, 192] width 35 height 7
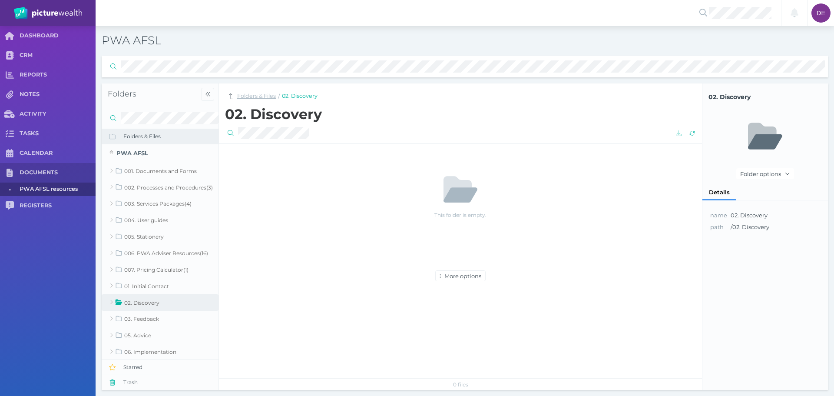
click at [254, 95] on link "Folders & Files" at bounding box center [256, 96] width 39 height 8
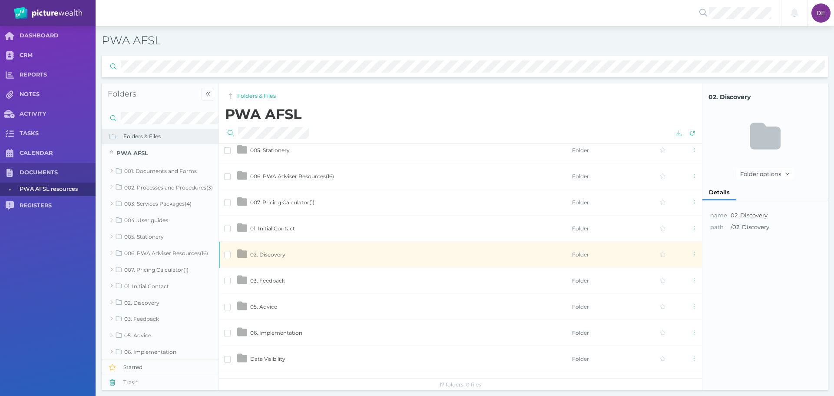
scroll to position [209, 0]
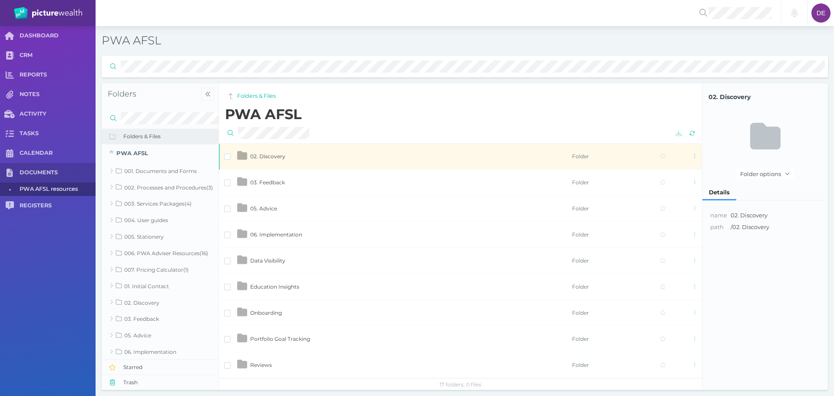
click at [262, 179] on span "03. Feedback" at bounding box center [267, 182] width 35 height 7
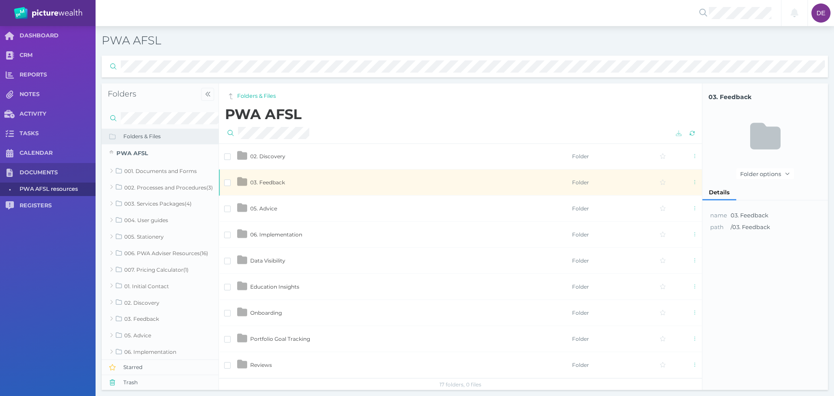
click at [262, 179] on span "03. Feedback" at bounding box center [267, 182] width 35 height 7
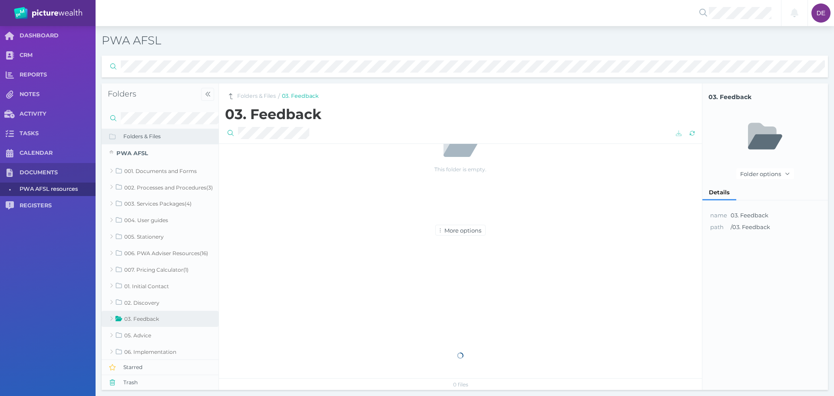
scroll to position [0, 0]
click at [257, 96] on link "Folders & Files" at bounding box center [256, 96] width 39 height 8
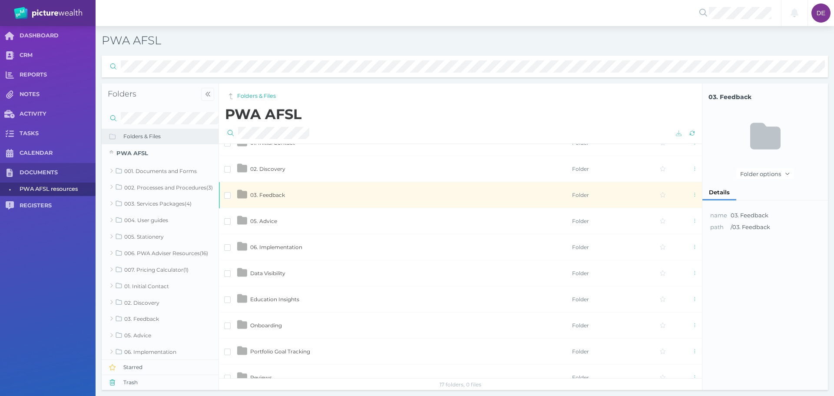
scroll to position [209, 0]
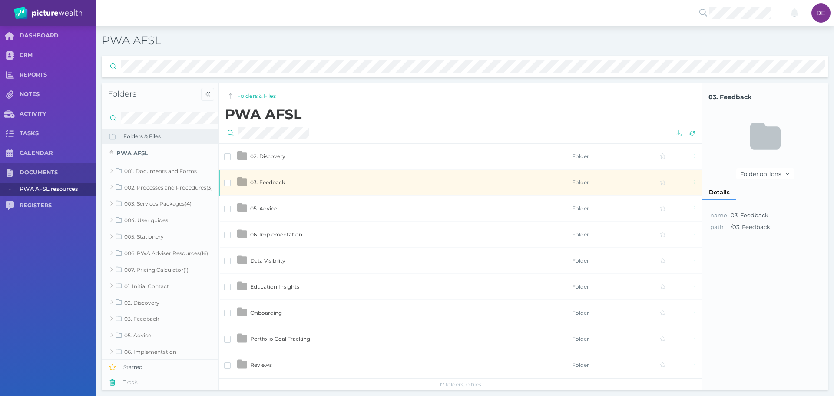
click at [150, 137] on span "Folders & Files" at bounding box center [171, 136] width 96 height 7
click at [249, 94] on link "Folders & Files" at bounding box center [256, 96] width 39 height 8
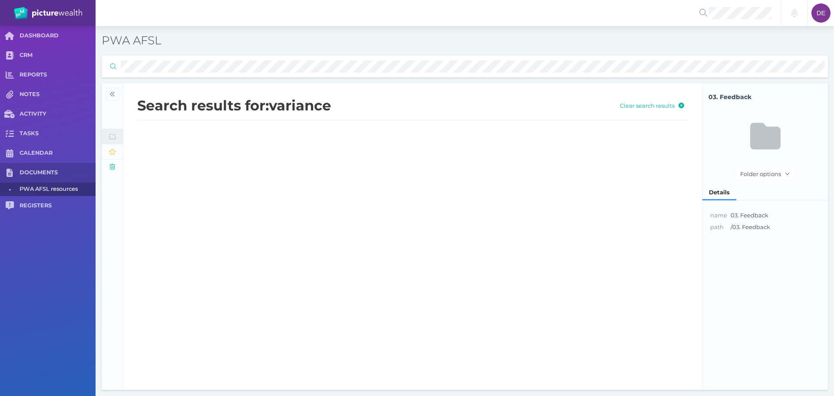
click at [111, 136] on icon "button" at bounding box center [113, 136] width 8 height 6
click at [122, 99] on div at bounding box center [112, 93] width 21 height 21
click at [114, 93] on icon "button" at bounding box center [112, 94] width 5 height 5
click at [113, 91] on icon "button" at bounding box center [112, 94] width 6 height 6
click at [107, 131] on button "Folders & Files" at bounding box center [160, 136] width 117 height 15
